Goal: Task Accomplishment & Management: Use online tool/utility

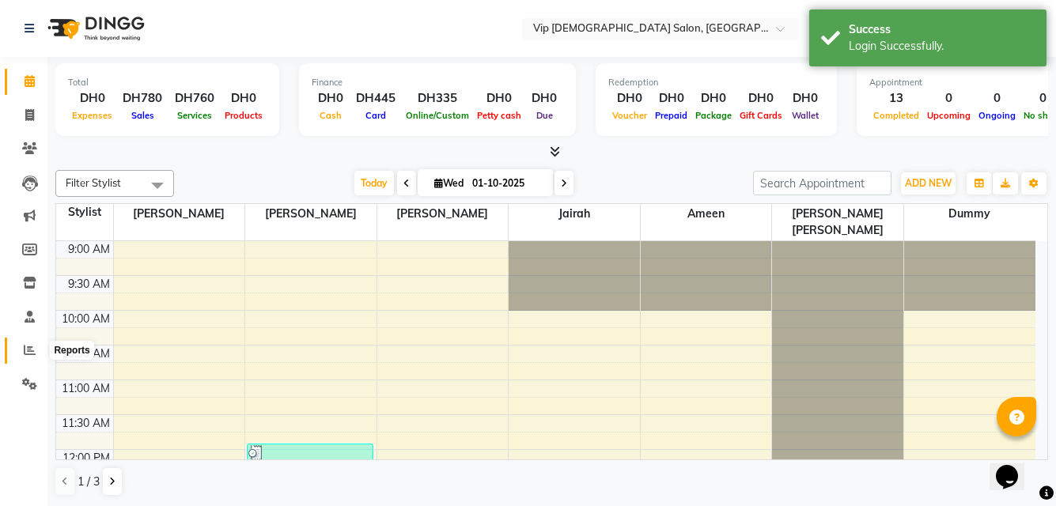
click at [28, 346] on icon at bounding box center [30, 350] width 12 height 12
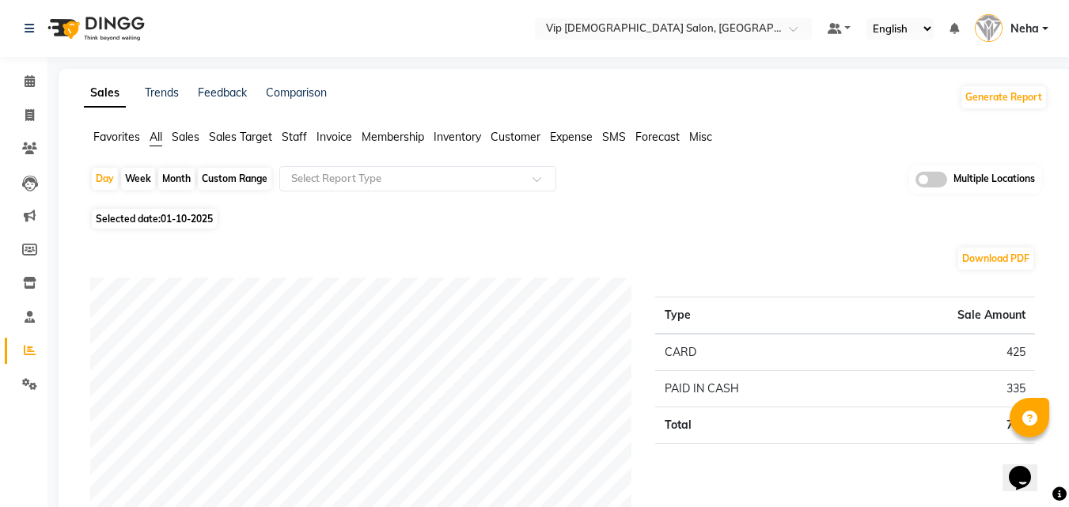
click at [249, 130] on span "Sales Target" at bounding box center [240, 137] width 63 height 14
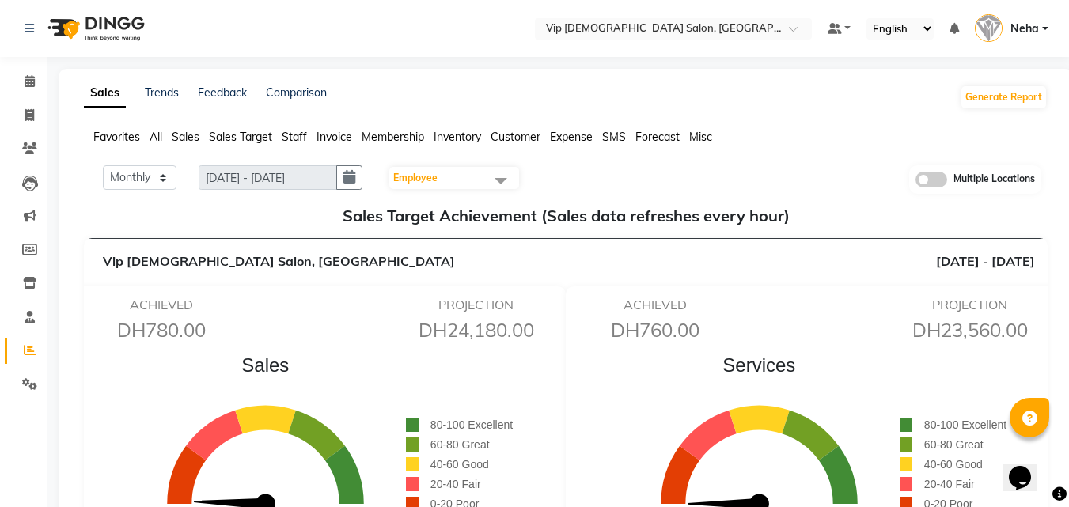
click at [589, 173] on div "Monthly Weekly [DATE] - [DATE] Employee Select All [PERSON_NAME] [PERSON_NAME] …" at bounding box center [565, 179] width 951 height 28
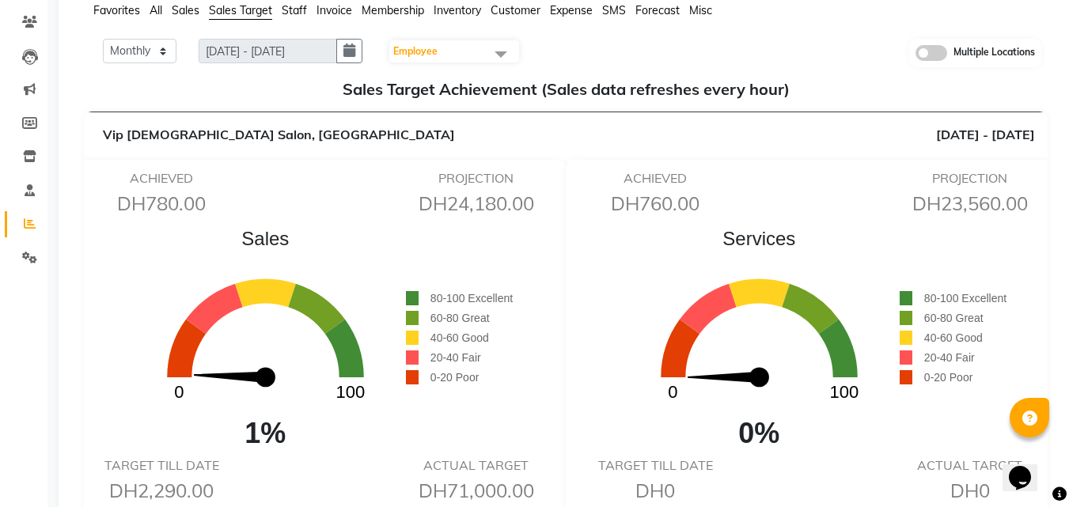
scroll to position [95, 0]
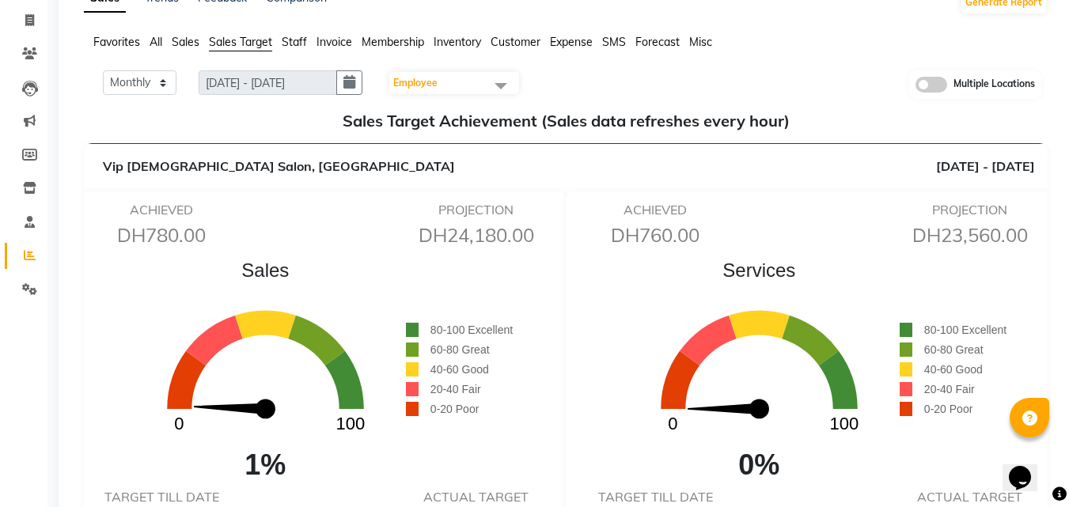
click at [428, 78] on span "Employee" at bounding box center [415, 83] width 44 height 12
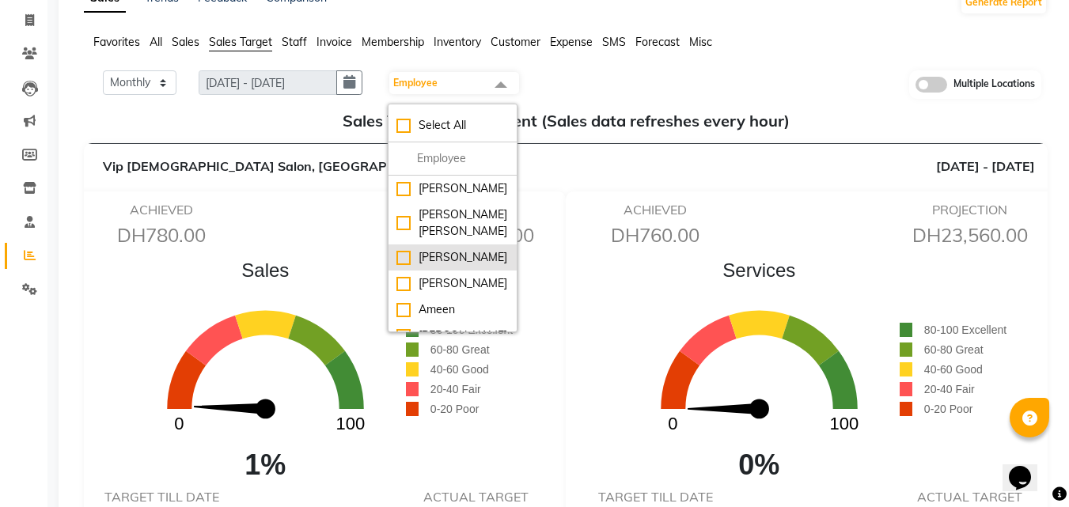
click at [407, 266] on div "[PERSON_NAME]" at bounding box center [452, 257] width 112 height 17
checkbox input "true"
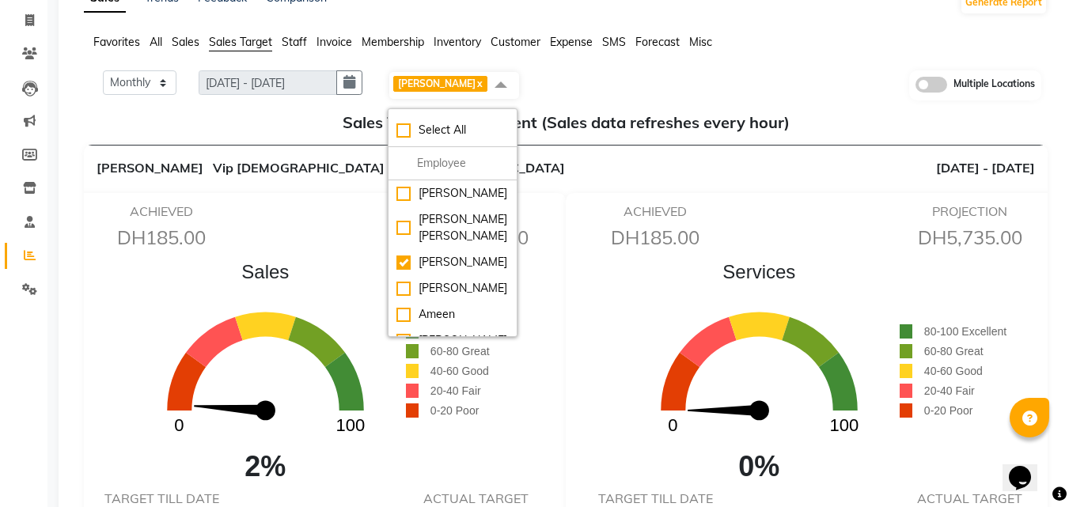
click at [559, 195] on div "ACHIEVED DH185.00 PROJECTION DH5,735.00 Sales 0 100 2% 80-100 Excellent 60-80 G…" at bounding box center [319, 373] width 494 height 360
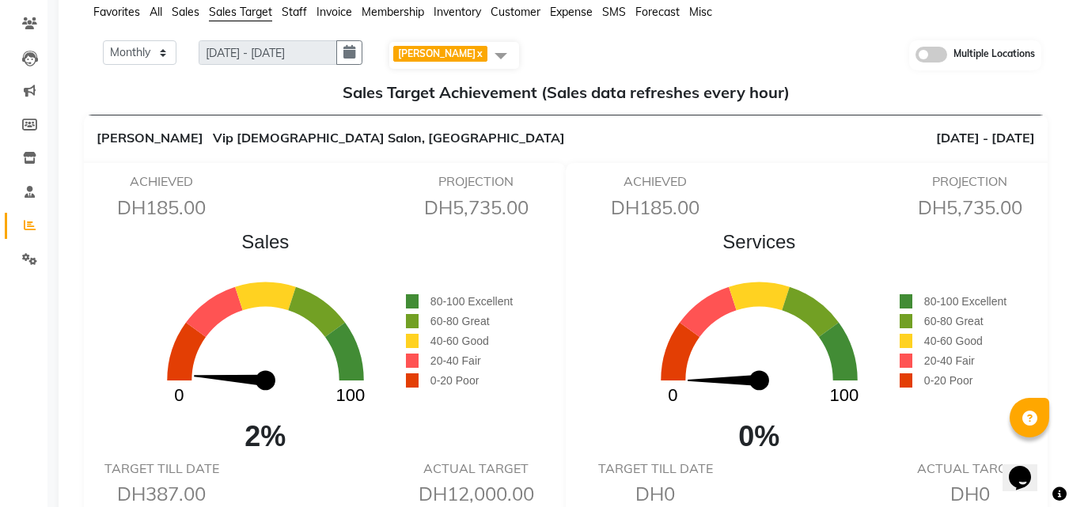
scroll to position [127, 0]
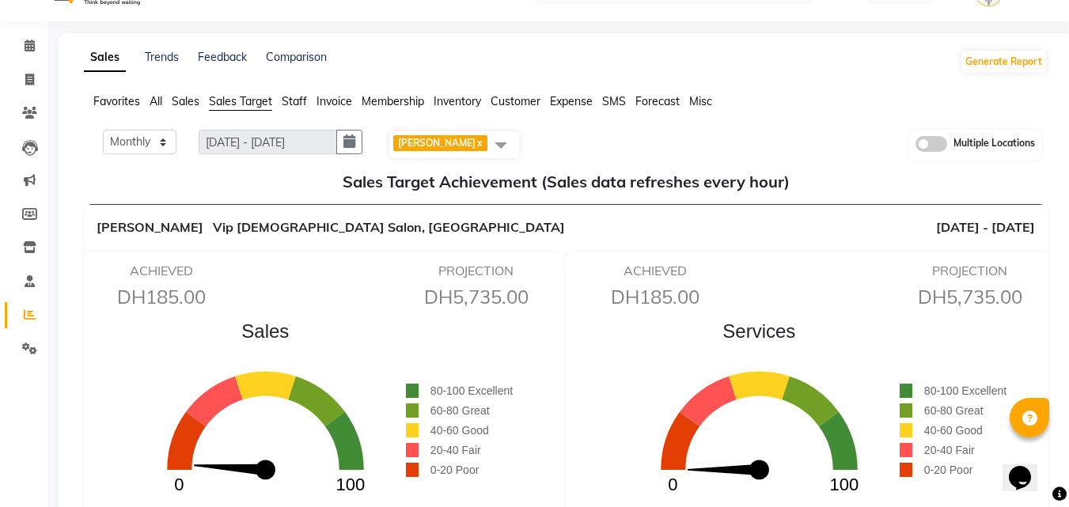
scroll to position [32, 0]
